Goal: Task Accomplishment & Management: Complete application form

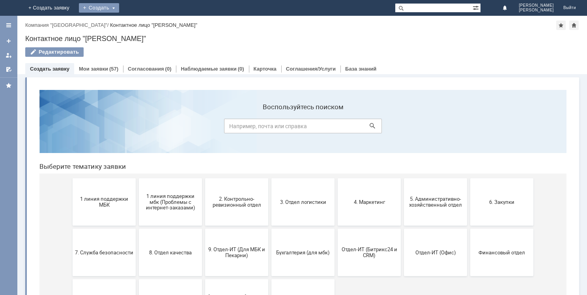
click at [119, 5] on div "Создать" at bounding box center [99, 7] width 40 height 9
click at [140, 24] on link "Заявка" at bounding box center [110, 23] width 60 height 9
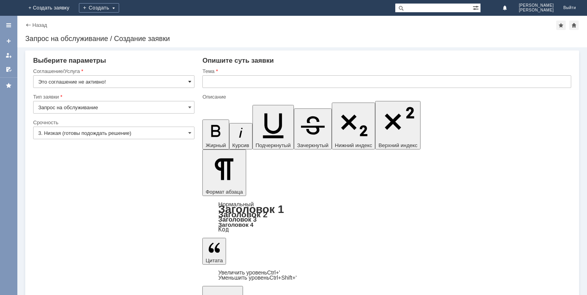
click at [191, 83] on span at bounding box center [189, 82] width 3 height 6
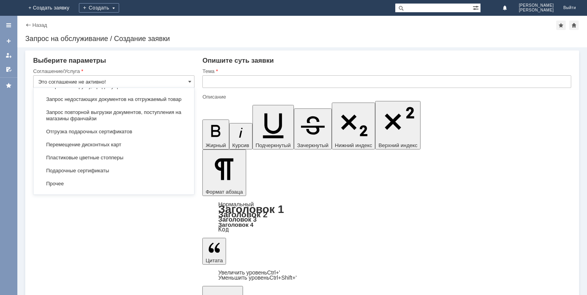
scroll to position [256, 0]
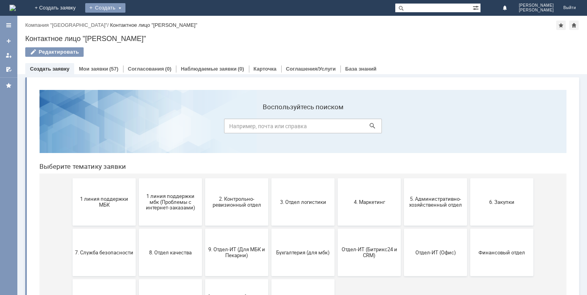
click at [125, 6] on div "Создать" at bounding box center [105, 7] width 40 height 9
click at [146, 24] on link "Заявка" at bounding box center [117, 23] width 60 height 9
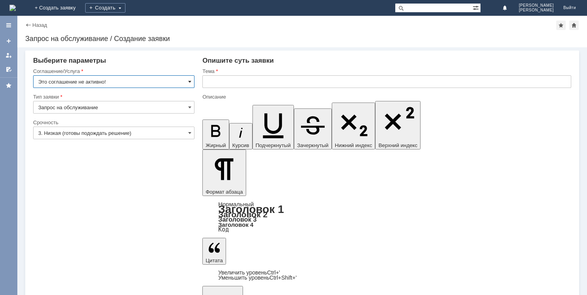
click at [189, 80] on span at bounding box center [189, 82] width 3 height 6
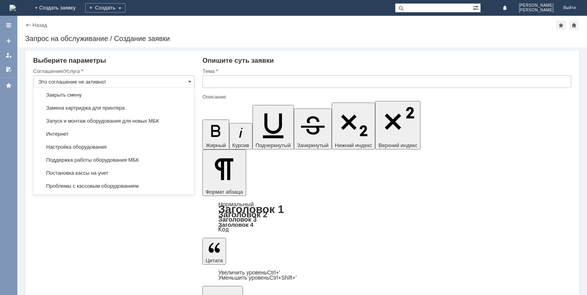
scroll to position [808, 0]
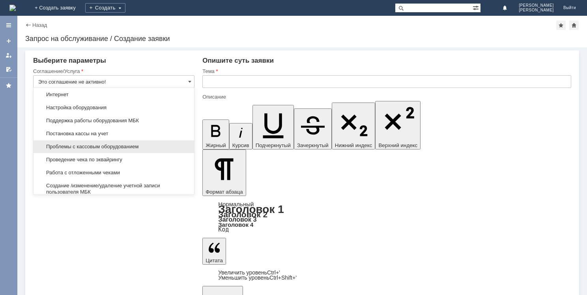
click at [139, 147] on span "Проблемы с кассовым оборудованием" at bounding box center [113, 147] width 151 height 6
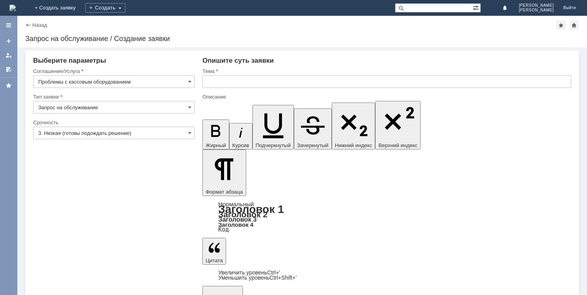
type input "Проблемы с кассовым оборудованием"
click at [191, 133] on span at bounding box center [189, 133] width 3 height 6
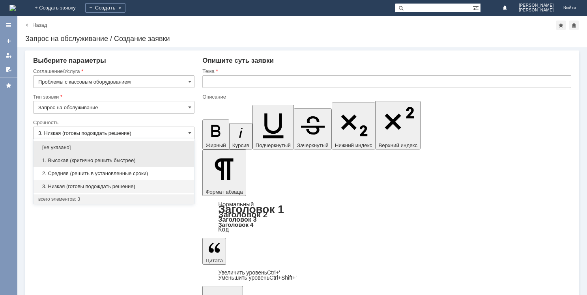
click at [152, 158] on span "1. Высокая (критично решить быстрее)" at bounding box center [113, 160] width 151 height 6
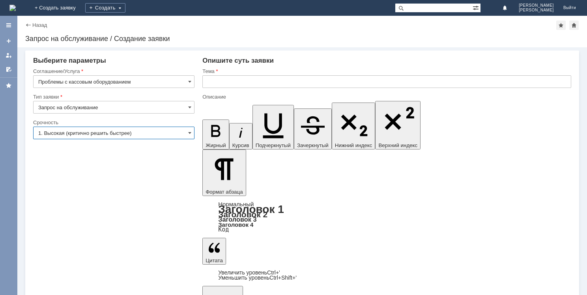
type input "1. Высокая (критично решить быстрее)"
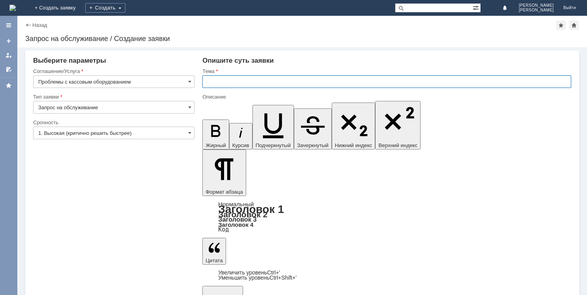
click at [208, 84] on input "text" at bounding box center [386, 81] width 369 height 13
